Goal: Find specific fact: Find specific page/section

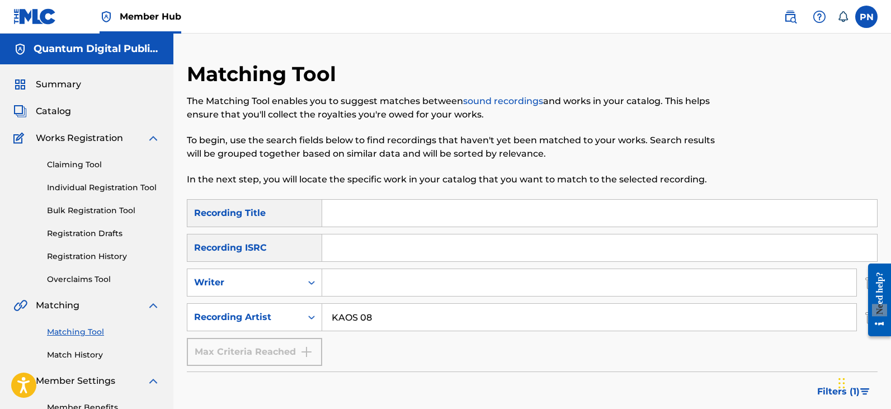
type input "KAOS 08"
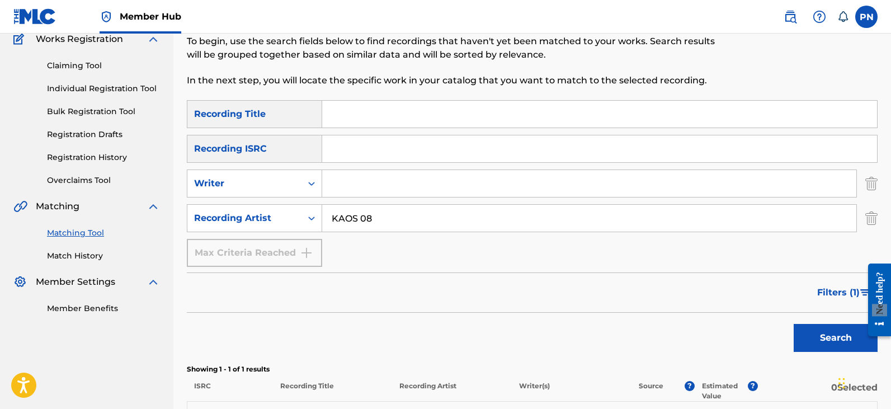
scroll to position [240, 0]
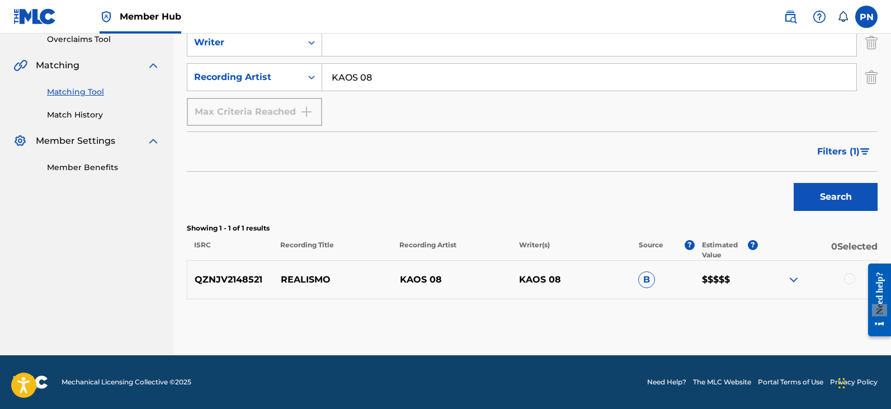
click at [793, 283] on img at bounding box center [793, 279] width 13 height 13
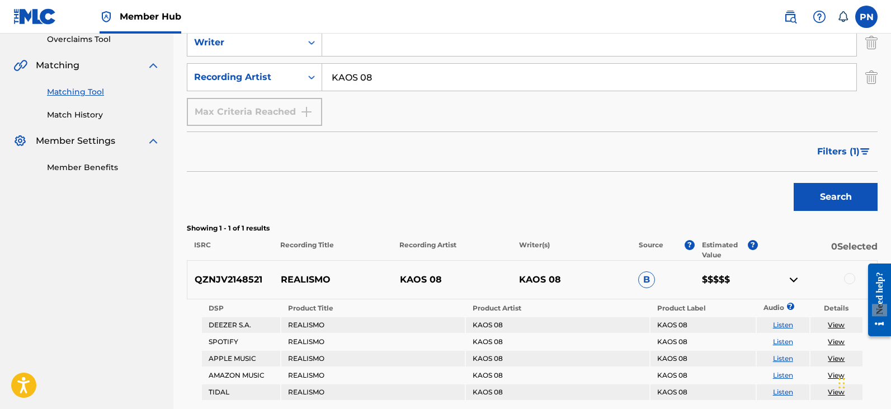
click at [793, 283] on img at bounding box center [793, 279] width 13 height 13
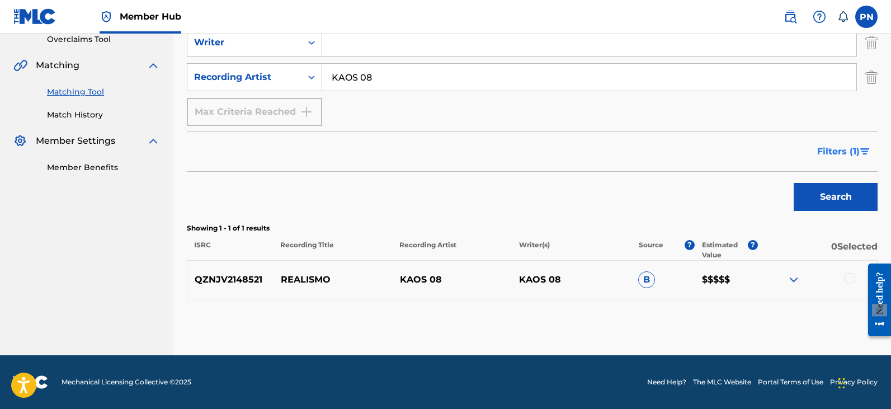
click at [846, 156] on span "Filters ( 1 )" at bounding box center [839, 151] width 43 height 13
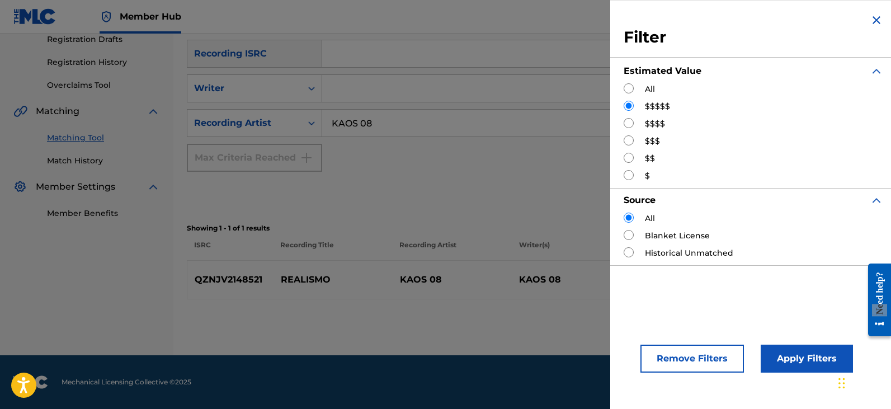
click at [631, 124] on input "Search Form" at bounding box center [629, 123] width 10 height 10
radio input "true"
click at [766, 357] on button "Apply Filters" at bounding box center [807, 359] width 92 height 28
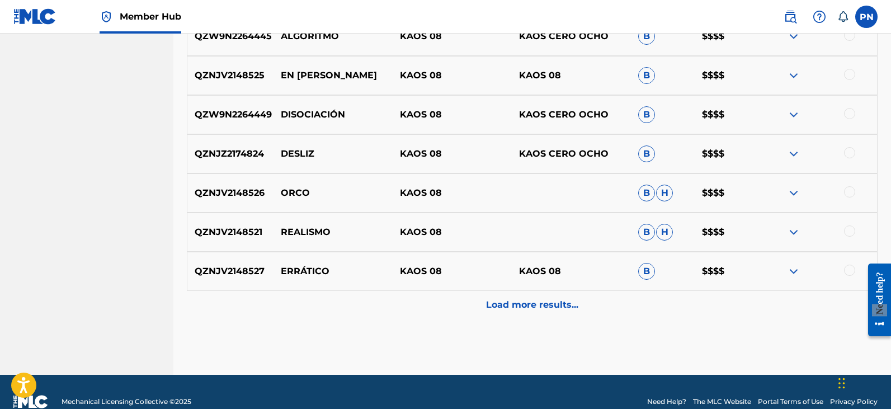
scroll to position [621, 0]
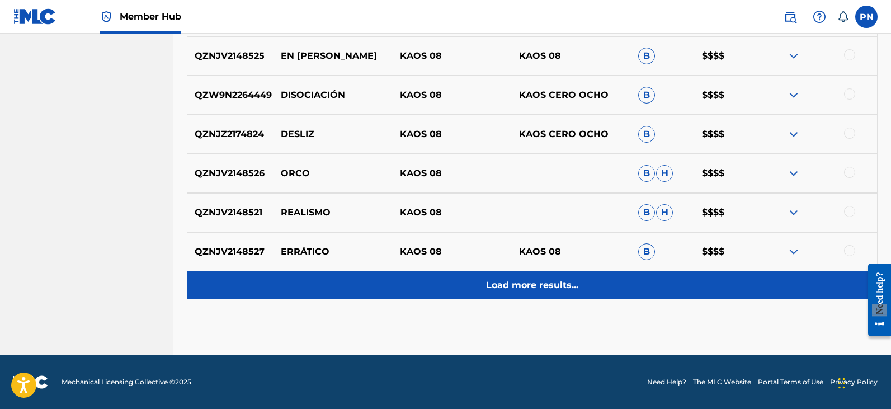
click at [562, 285] on p "Load more results..." at bounding box center [532, 285] width 92 height 13
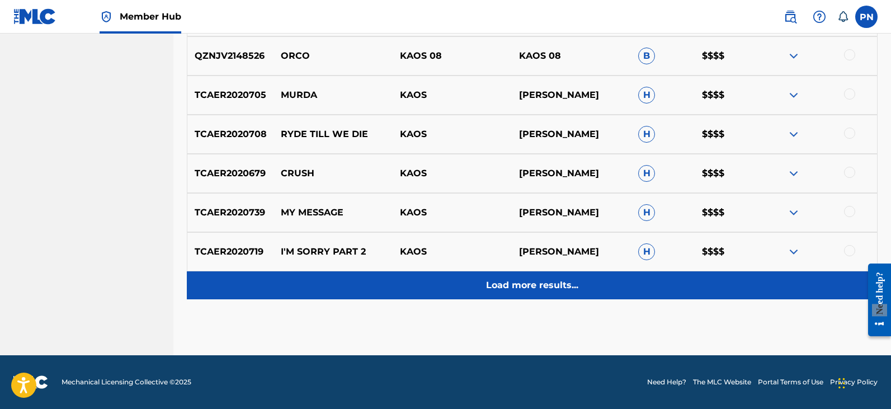
click at [546, 279] on p "Load more results..." at bounding box center [532, 285] width 92 height 13
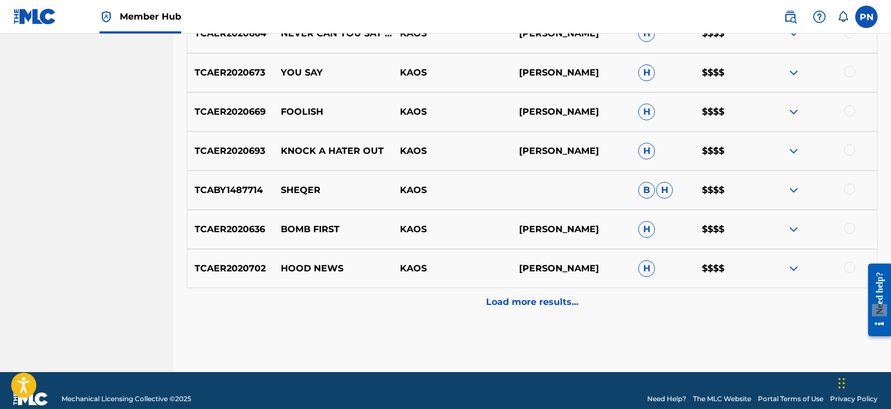
scroll to position [1404, 0]
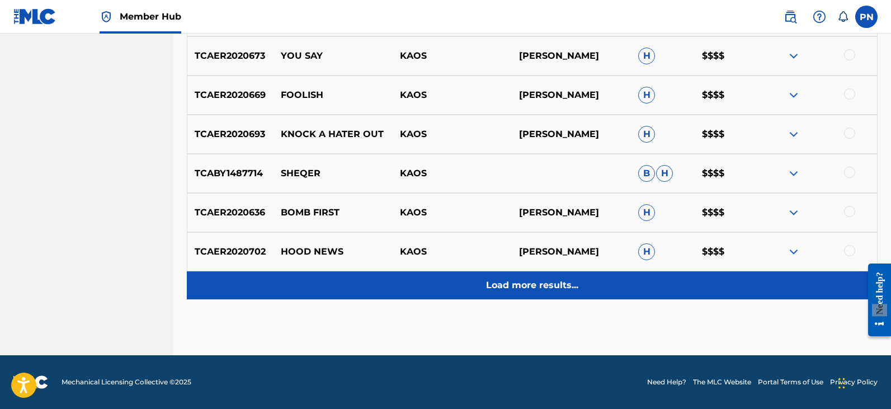
click at [544, 285] on p "Load more results..." at bounding box center [532, 285] width 92 height 13
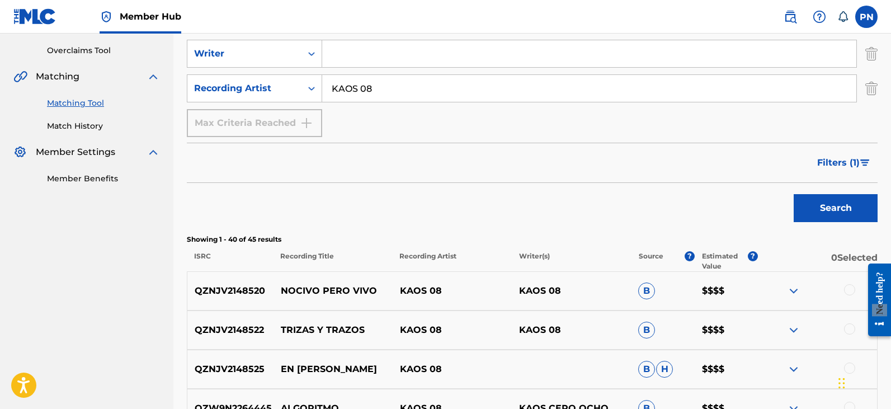
scroll to position [490, 0]
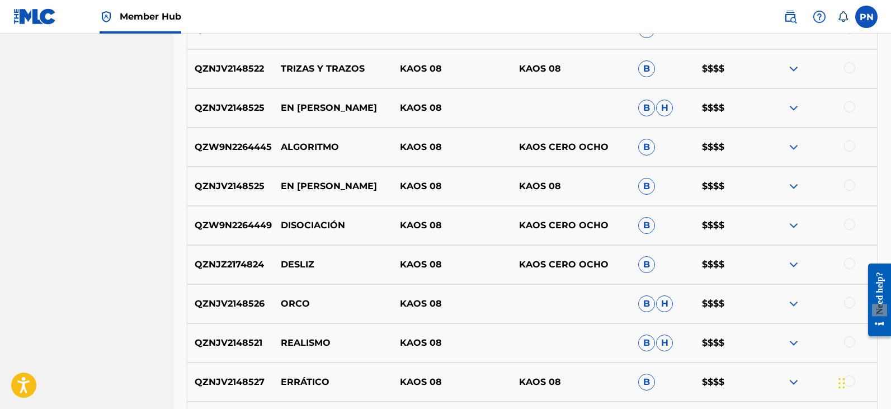
click at [791, 267] on img at bounding box center [793, 264] width 13 height 13
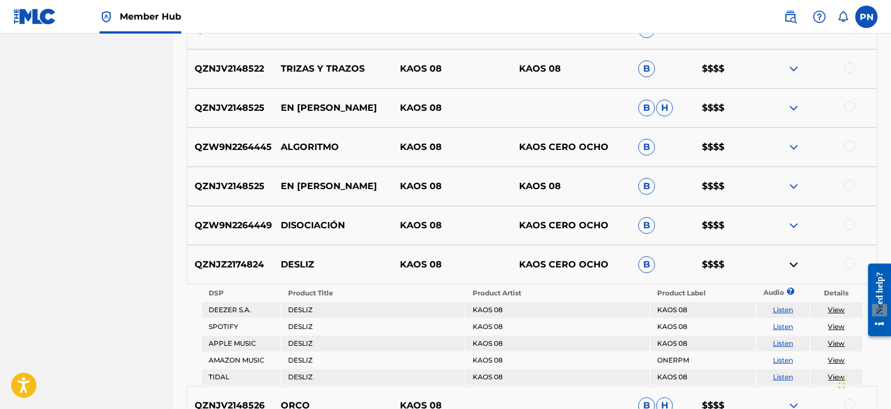
scroll to position [621, 0]
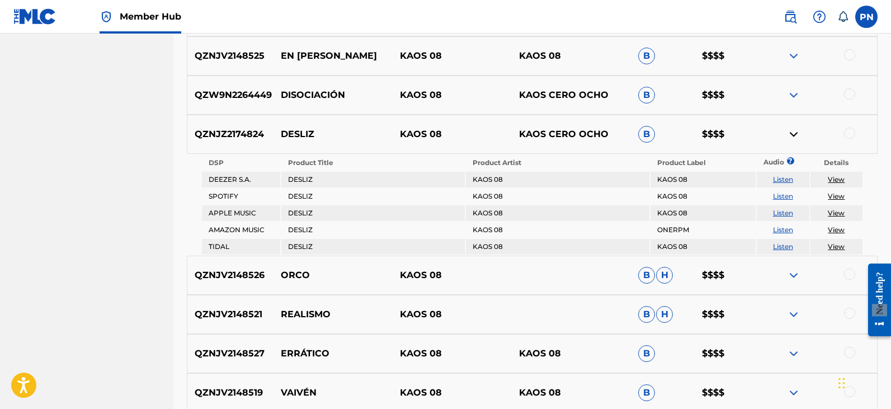
click at [834, 179] on link "View" at bounding box center [836, 179] width 17 height 8
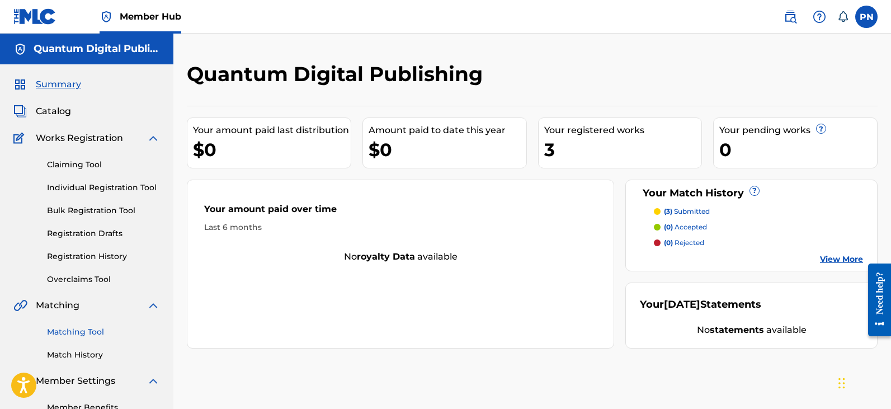
click at [92, 334] on link "Matching Tool" at bounding box center [103, 332] width 113 height 12
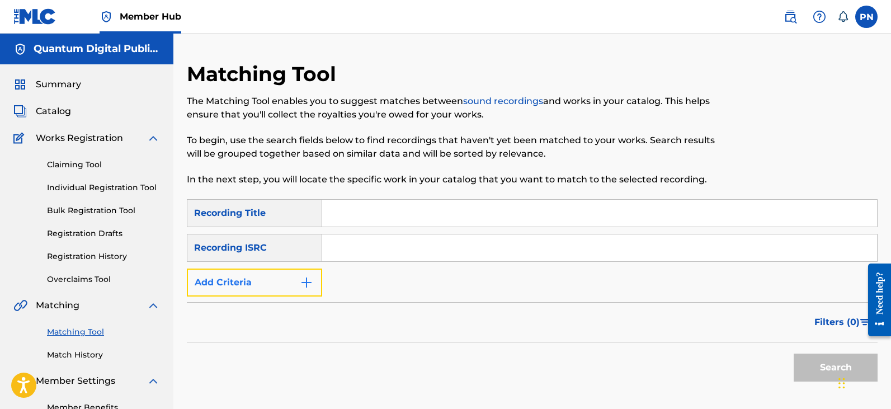
click at [303, 287] on img "Search Form" at bounding box center [306, 282] width 13 height 13
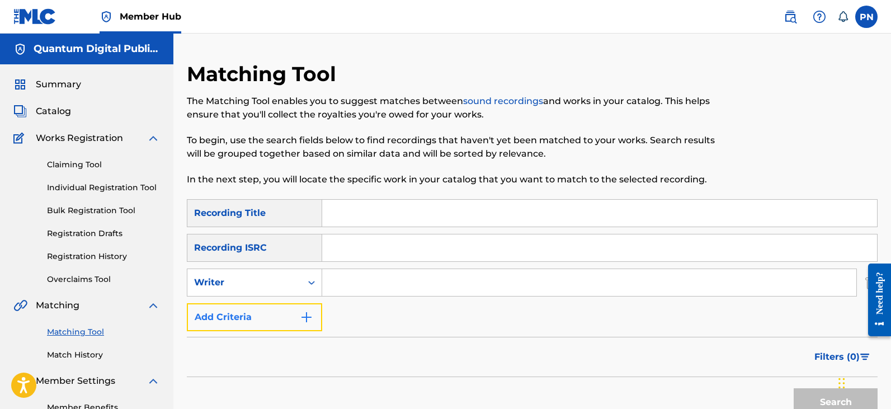
click at [309, 320] on img "Search Form" at bounding box center [306, 317] width 13 height 13
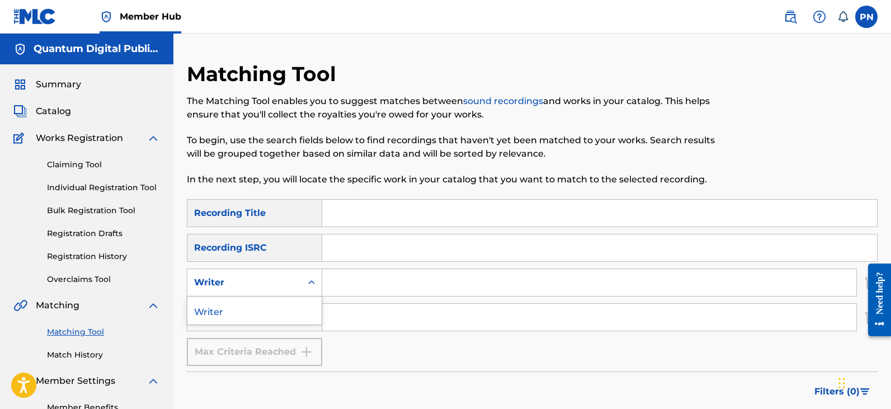
click at [319, 283] on div "Search Form" at bounding box center [312, 283] width 20 height 20
click at [317, 283] on div "Search Form" at bounding box center [312, 283] width 20 height 20
click at [329, 320] on input "Search Form" at bounding box center [589, 317] width 534 height 27
type input "KAOS 08"
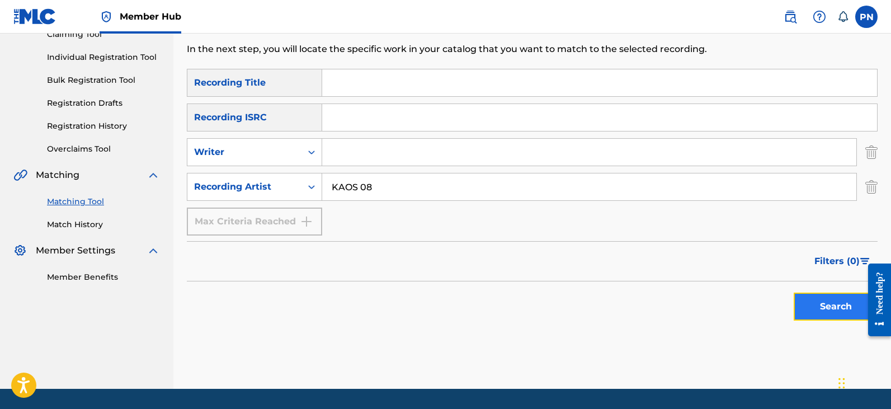
click at [827, 304] on button "Search" at bounding box center [836, 307] width 84 height 28
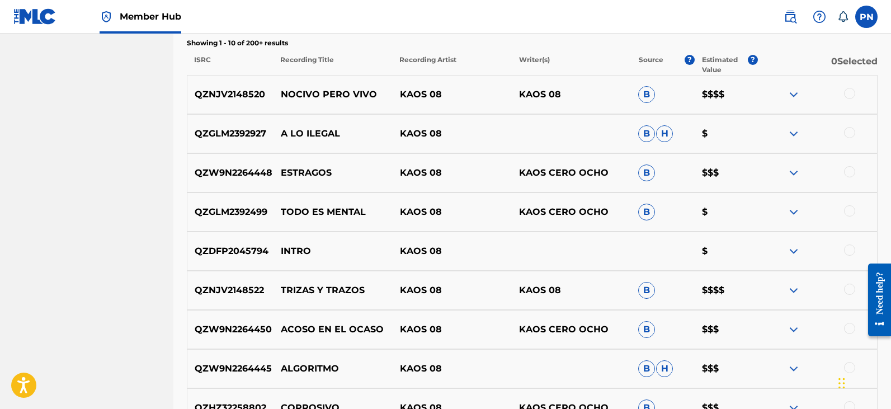
scroll to position [359, 0]
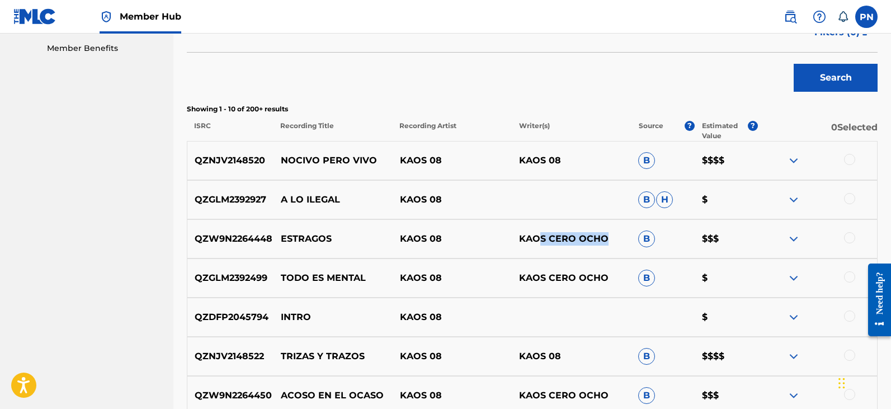
drag, startPoint x: 607, startPoint y: 243, endPoint x: 537, endPoint y: 251, distance: 70.9
click at [537, 251] on div "QZW9N2264448 ESTRAGOS KAOS 08 KAOS CERO OCHO B $$$" at bounding box center [532, 238] width 691 height 39
drag, startPoint x: 562, startPoint y: 301, endPoint x: 576, endPoint y: 302, distance: 14.1
click at [566, 302] on div "QZDFP2045794 INTRO KAOS 08 $" at bounding box center [532, 317] width 691 height 39
drag, startPoint x: 613, startPoint y: 242, endPoint x: 496, endPoint y: 247, distance: 117.1
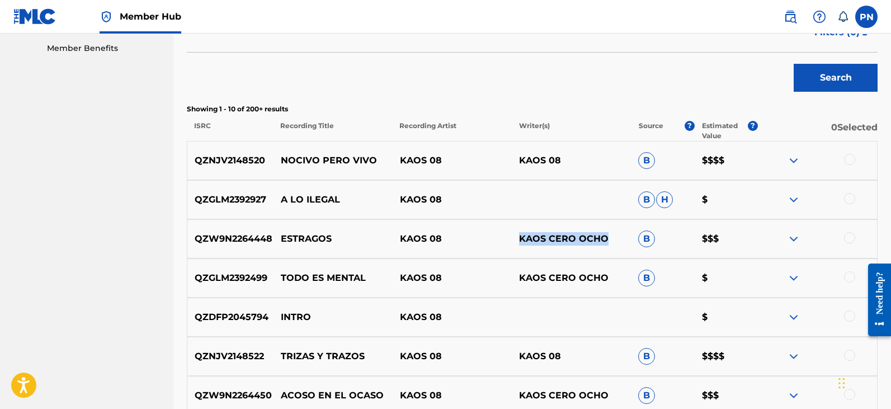
click at [496, 247] on div "QZW9N2264448 ESTRAGOS KAOS 08 KAOS CERO OCHO B $$$" at bounding box center [532, 238] width 691 height 39
copy div "KAOS CERO OCHO"
